Goal: Information Seeking & Learning: Learn about a topic

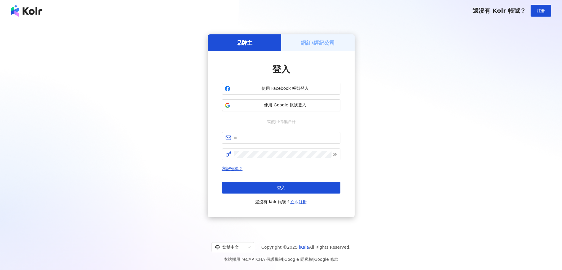
click at [256, 105] on span "使用 Google 帳號登入" at bounding box center [285, 105] width 105 height 6
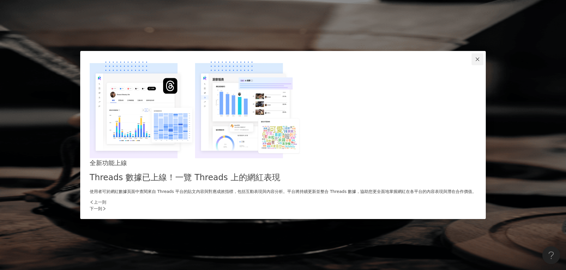
click at [472, 62] on span "Close" at bounding box center [478, 59] width 12 height 5
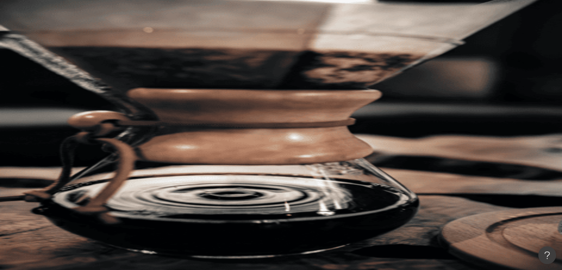
click at [176, 60] on span "旅行" at bounding box center [172, 62] width 8 height 5
type input "**"
click at [91, 48] on span "搜尋" at bounding box center [87, 50] width 8 height 5
click at [156, 34] on input "**" at bounding box center [132, 29] width 48 height 11
click at [97, 44] on button "搜尋" at bounding box center [83, 50] width 27 height 12
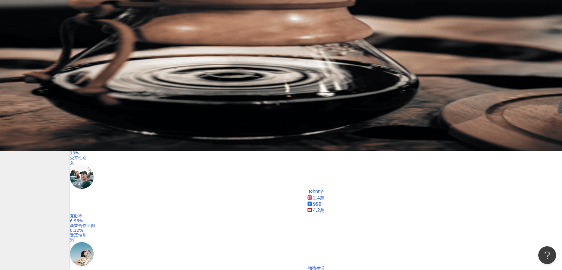
scroll to position [30, 0]
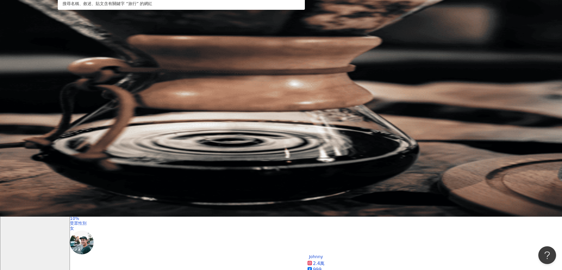
scroll to position [148, 0]
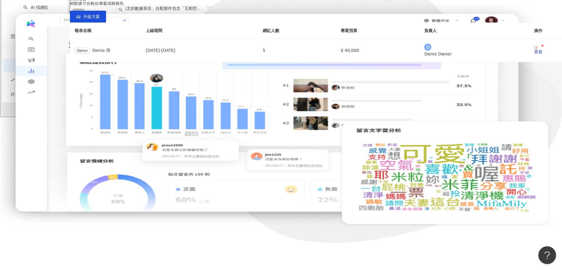
scroll to position [37, 0]
click at [34, 93] on div "BETA" at bounding box center [26, 86] width 17 height 13
click at [35, 84] on link "Hashtag 排行" at bounding box center [39, 82] width 27 height 5
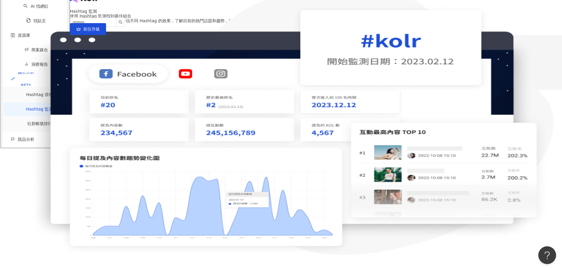
scroll to position [27, 0]
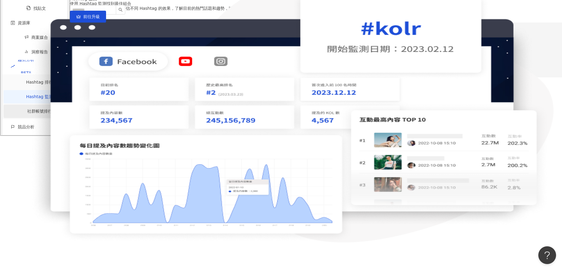
click at [27, 113] on link "社群帳號排行" at bounding box center [39, 111] width 25 height 5
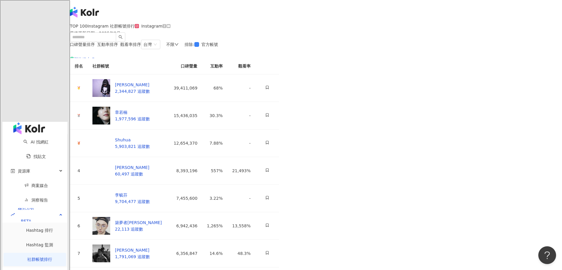
scroll to position [30, 0]
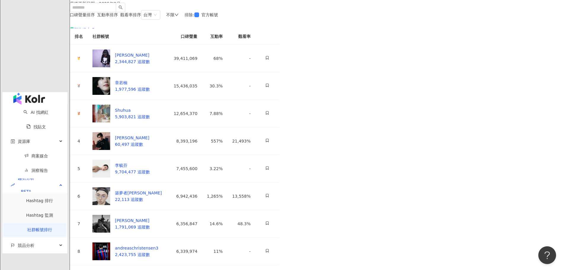
click at [103, 159] on main "TOP 100 Instagram 社群帳號排行 最後更新日期 ： [DATE] Instagram 口碑聲量排序 互動率排序 觀看率排序 台灣 不限 排除 …" at bounding box center [316, 157] width 492 height 326
